Goal: Task Accomplishment & Management: Use online tool/utility

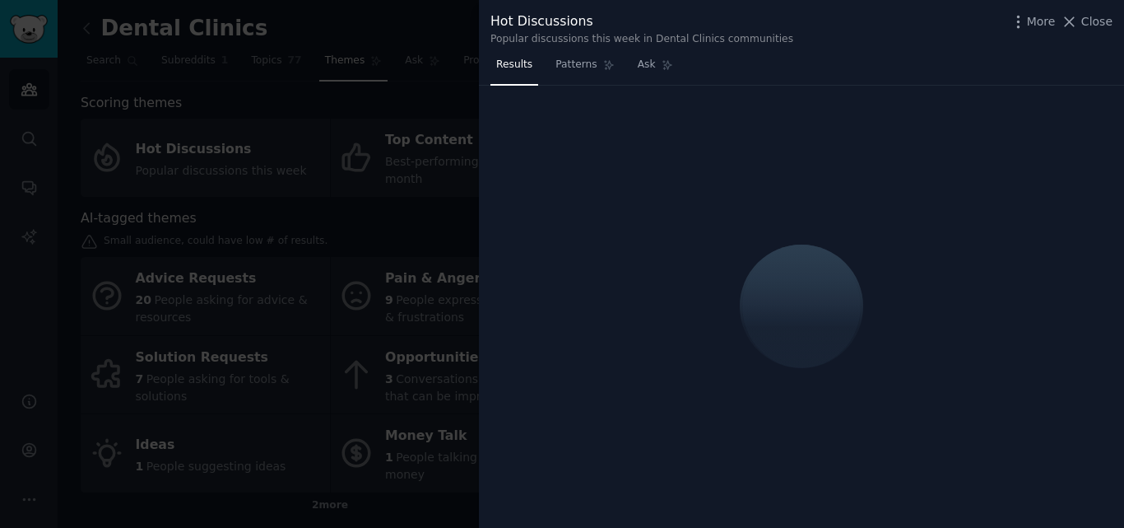
click at [305, 128] on div at bounding box center [562, 264] width 1124 height 528
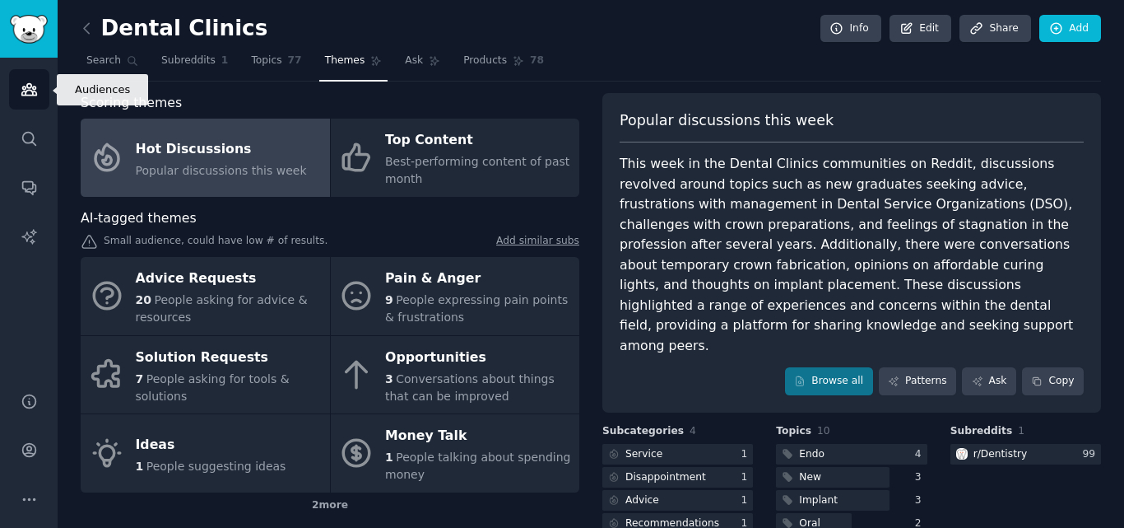
click at [30, 89] on icon "Sidebar" at bounding box center [29, 89] width 17 height 17
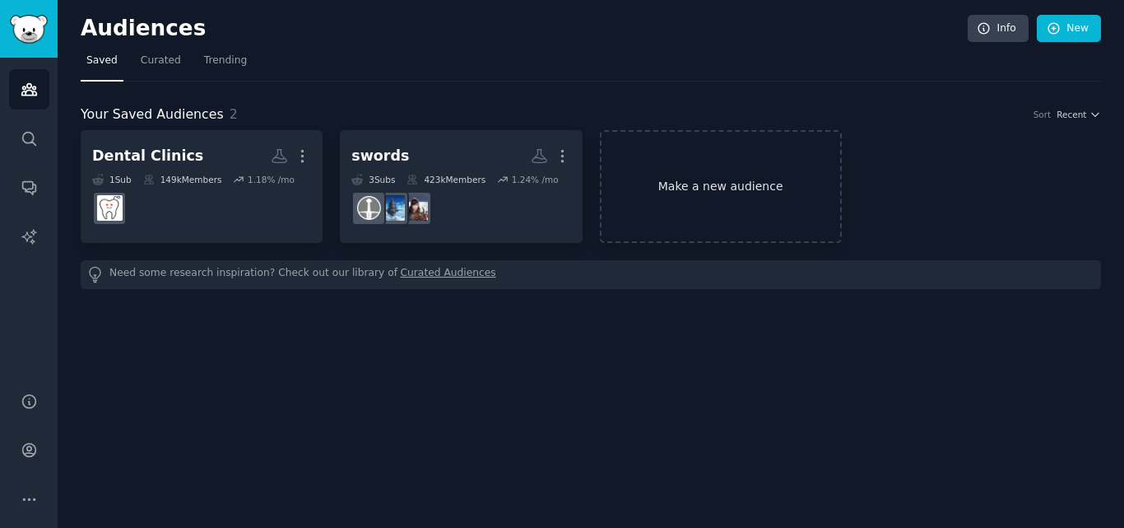
click at [731, 184] on link "Make a new audience" at bounding box center [721, 186] width 242 height 113
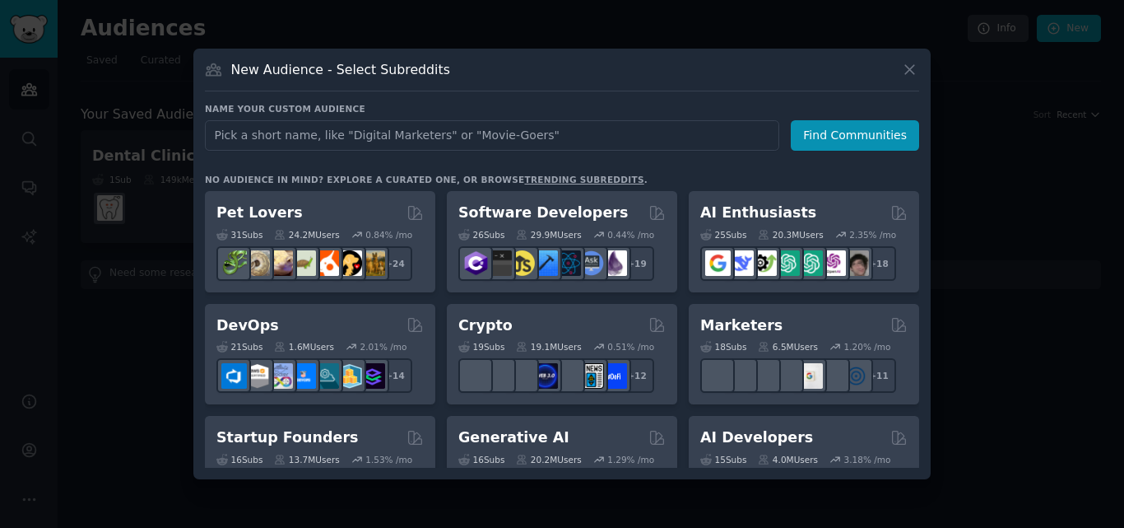
type input "Event organizers"
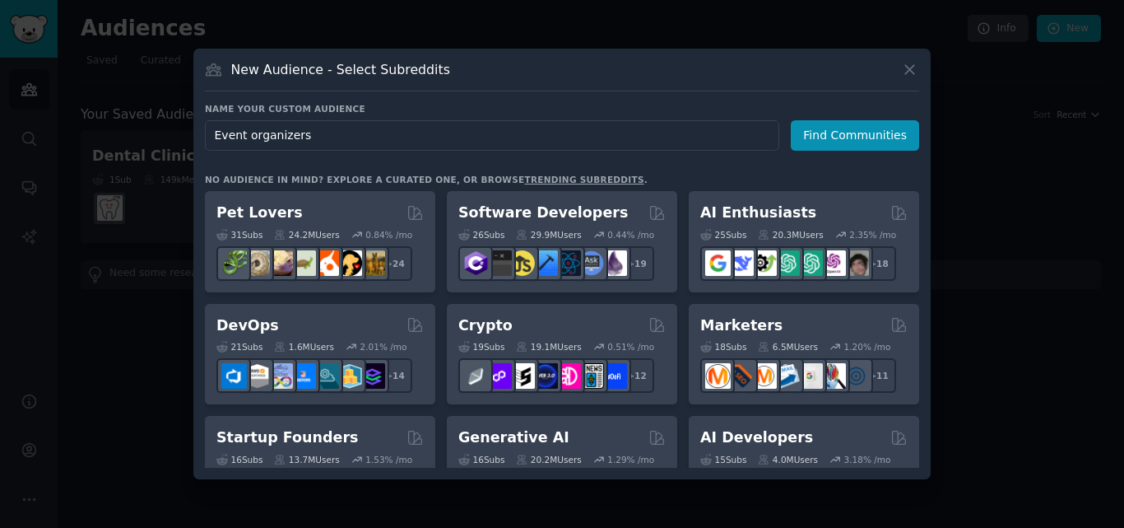
click button "Find Communities" at bounding box center [855, 135] width 128 height 30
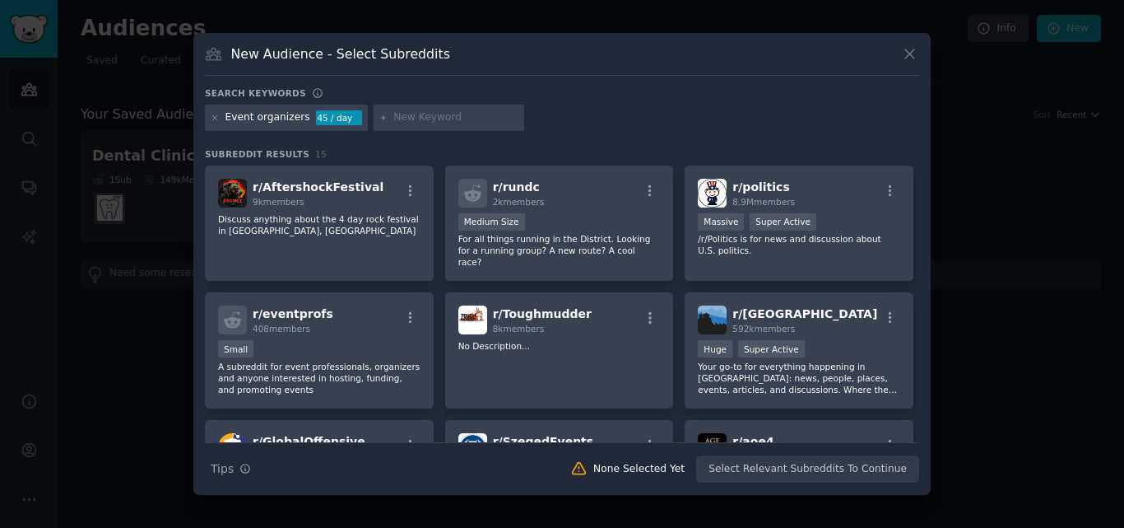
click at [466, 126] on div at bounding box center [449, 118] width 151 height 26
click at [214, 121] on icon at bounding box center [215, 118] width 9 height 9
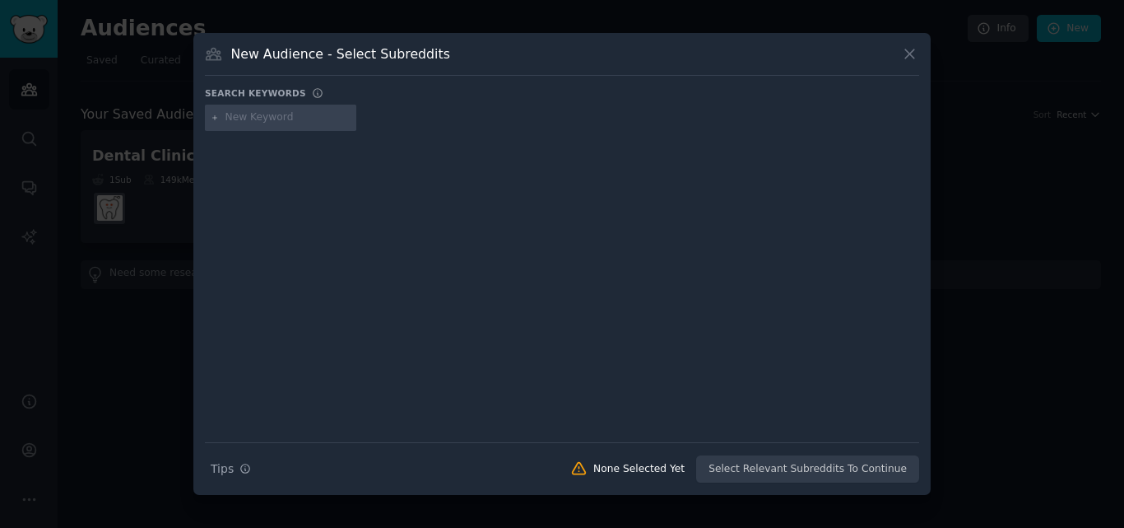
click at [291, 117] on input "text" at bounding box center [288, 117] width 125 height 15
paste input "Fitness trainers & gyms"
type input "Fitness trainers & gyms"
click at [912, 54] on icon at bounding box center [909, 53] width 17 height 17
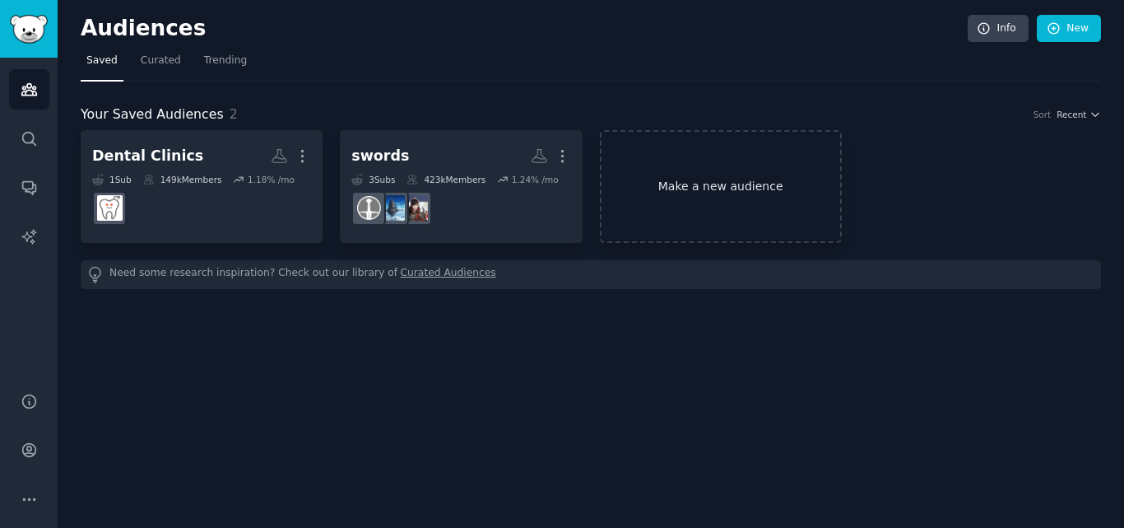
click at [736, 189] on link "Make a new audience" at bounding box center [721, 186] width 242 height 113
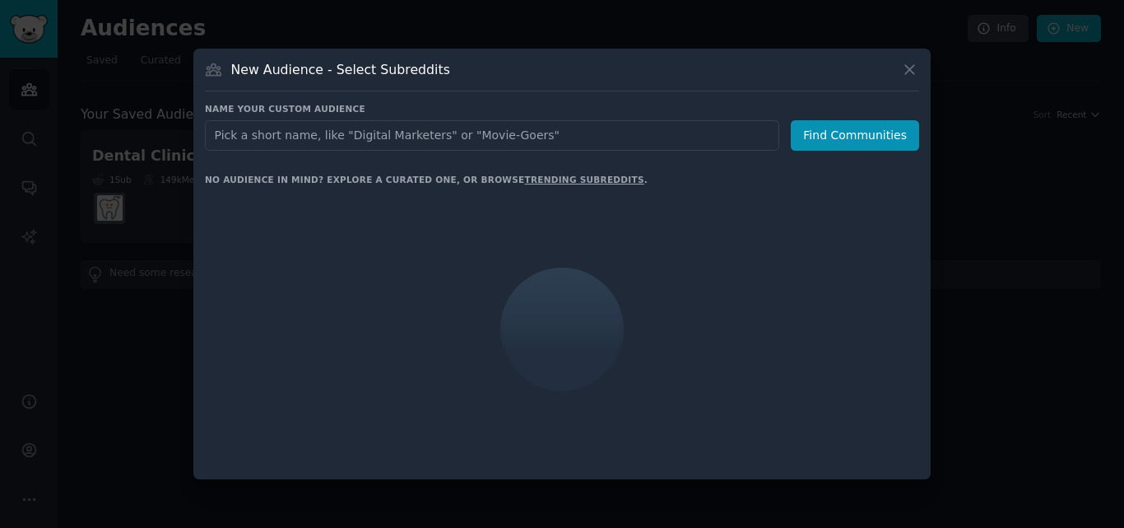
type input "Fitness trainers & gyms"
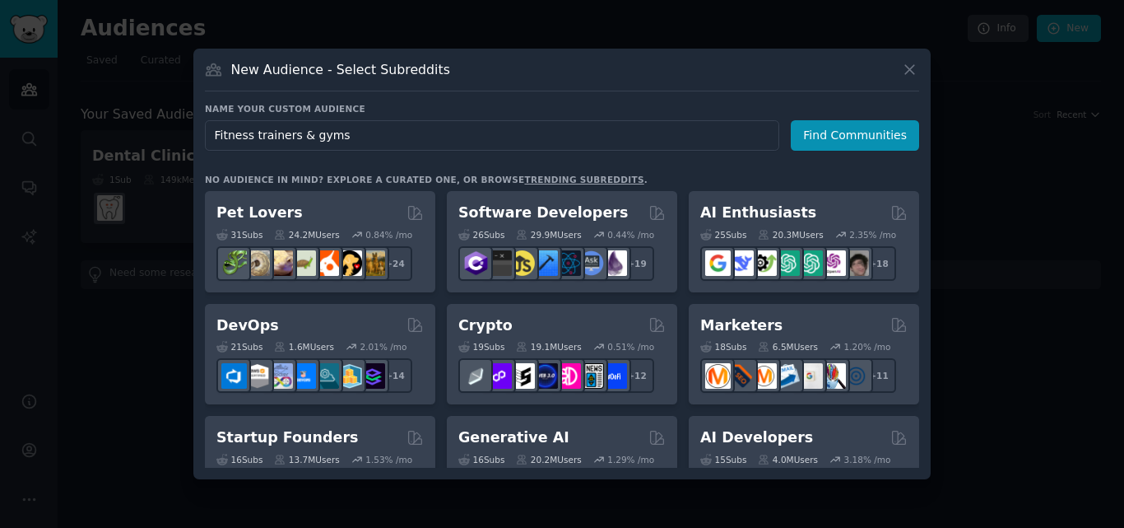
click button "Find Communities" at bounding box center [855, 135] width 128 height 30
